Goal: Navigation & Orientation: Find specific page/section

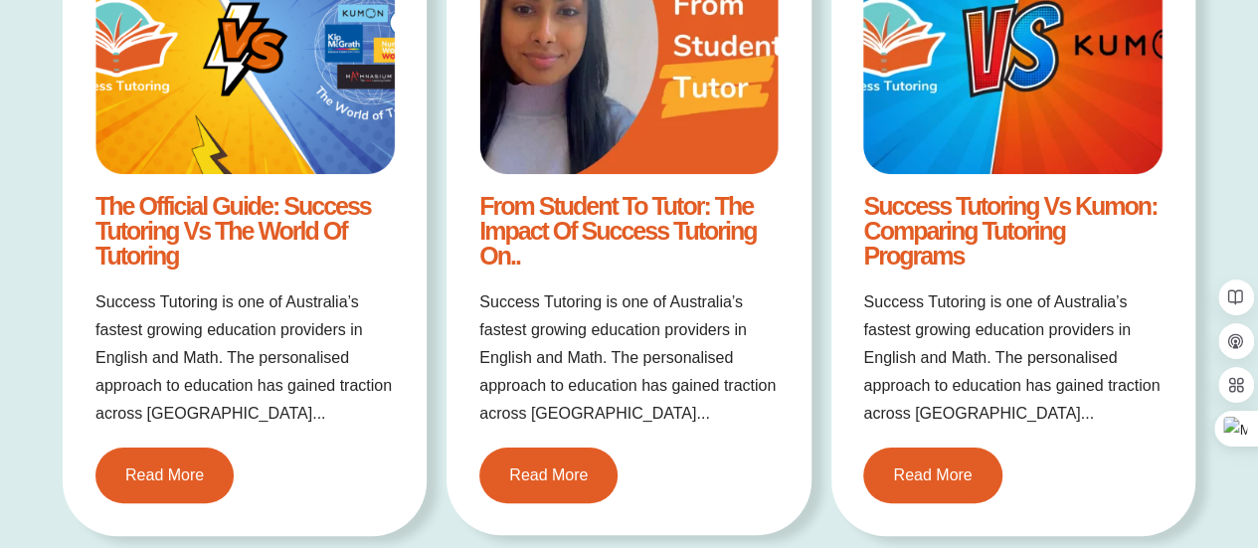
scroll to position [3783, 0]
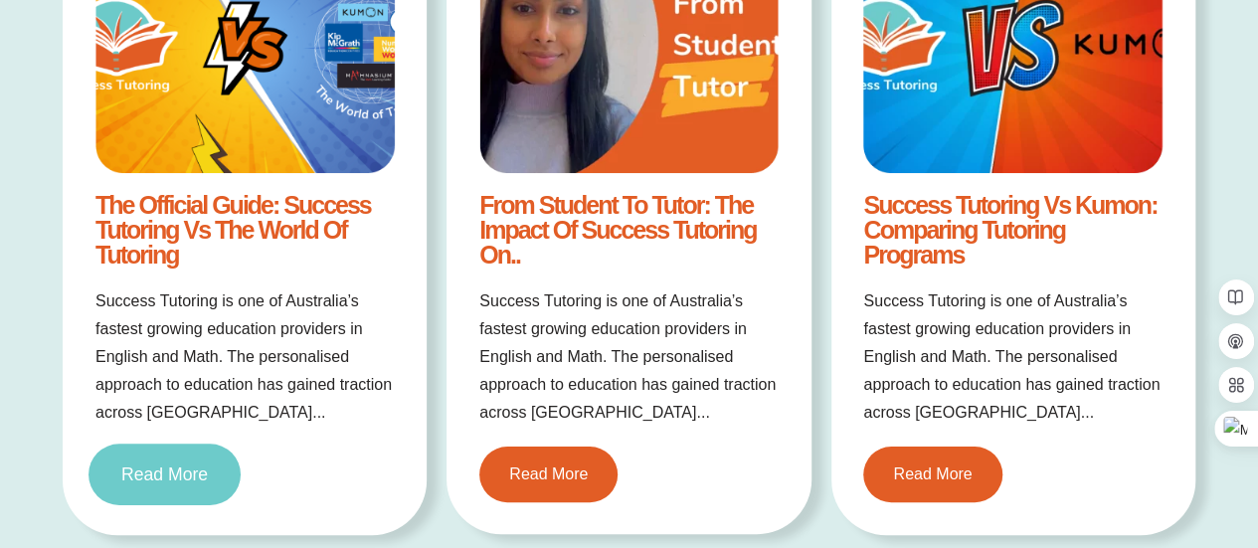
click at [177, 470] on span "Read More" at bounding box center [164, 474] width 87 height 18
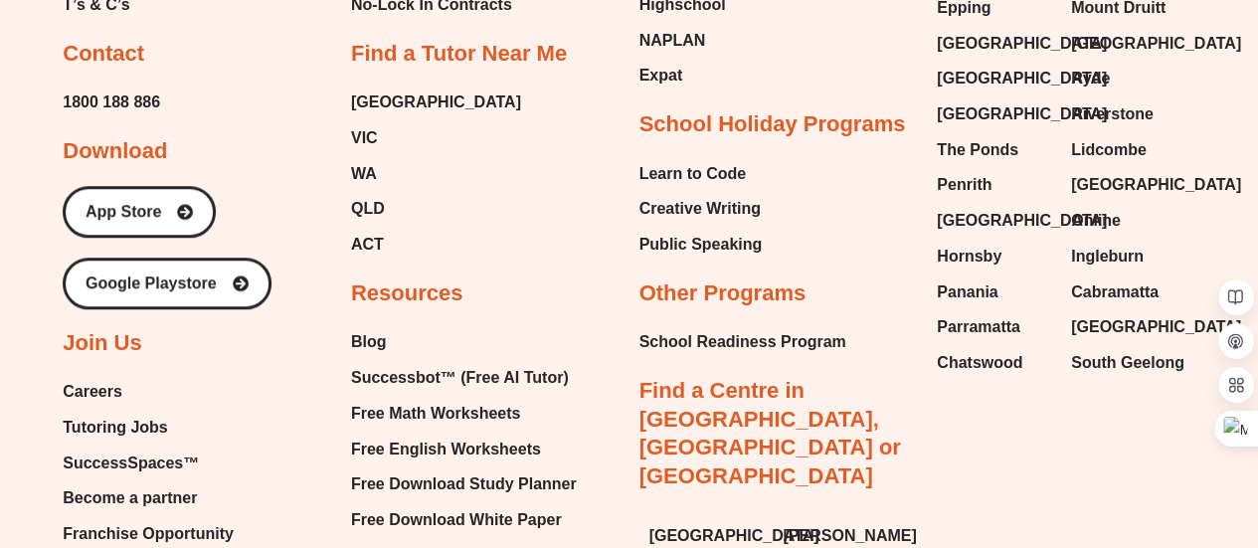
scroll to position [8222, 0]
click at [381, 398] on span "Free Math Worksheets" at bounding box center [435, 413] width 169 height 30
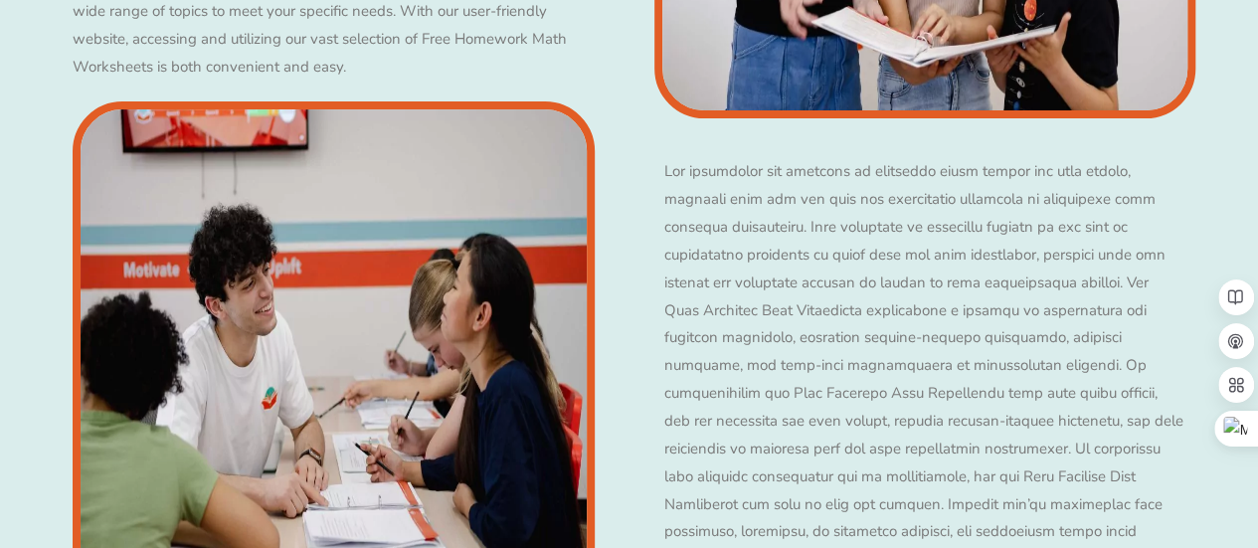
scroll to position [11484, 0]
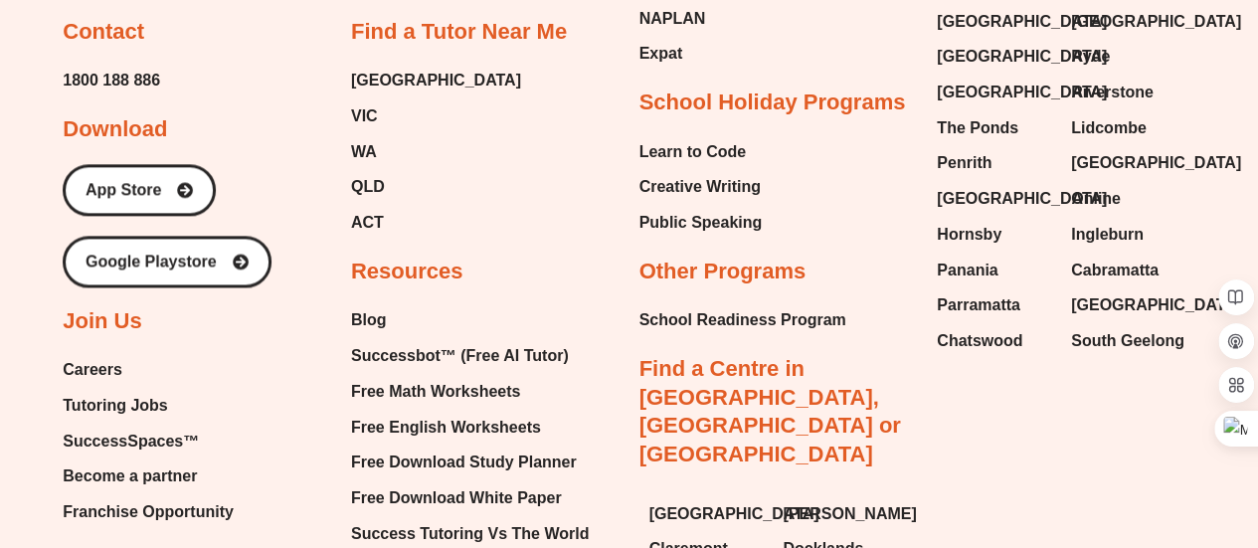
scroll to position [4983, 0]
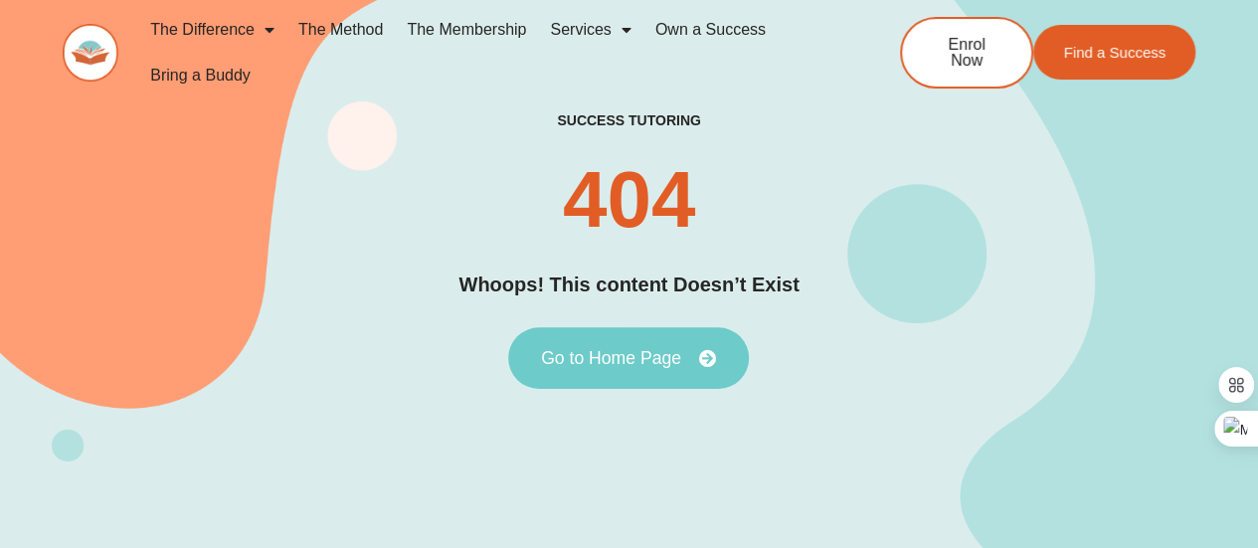
click at [607, 340] on link "Go to Home Page" at bounding box center [628, 358] width 241 height 62
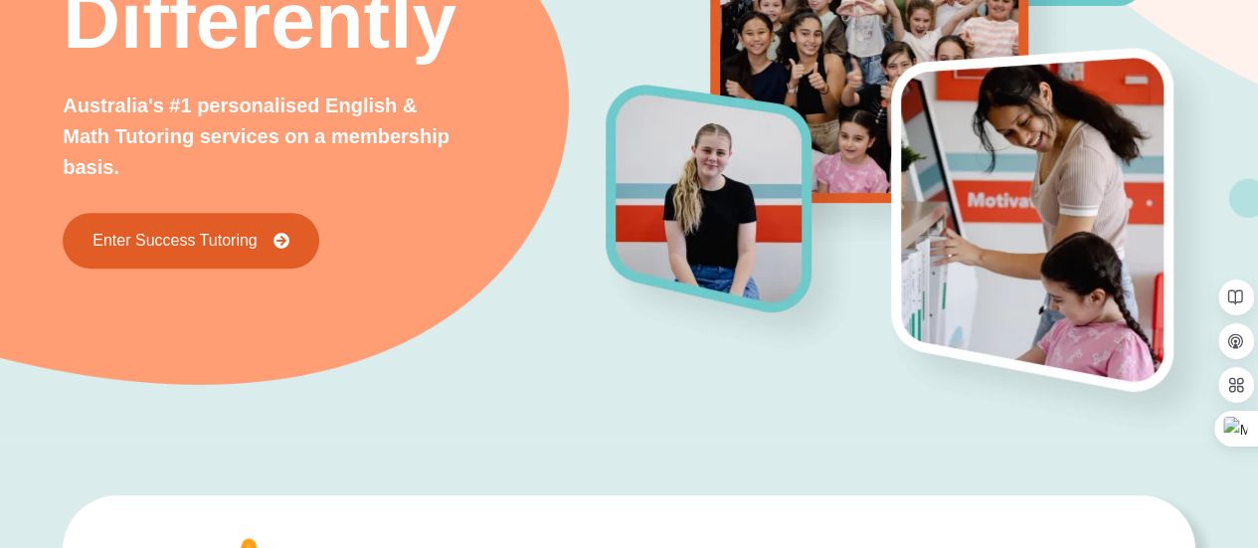
scroll to position [312, 0]
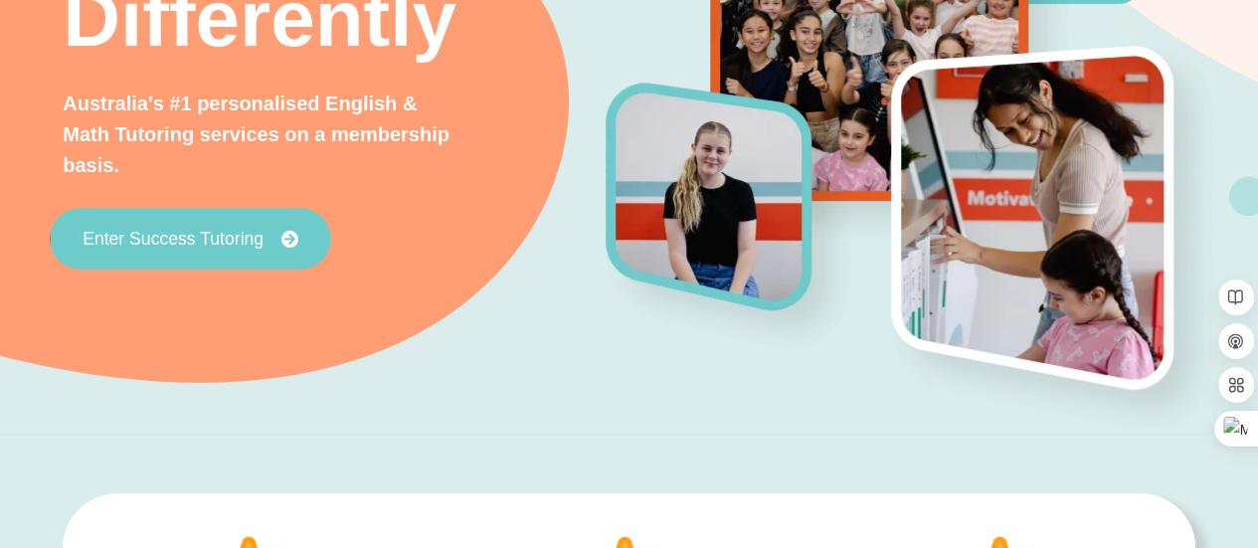
click at [187, 238] on span "Enter Success Tutoring" at bounding box center [173, 239] width 181 height 18
